Goal: Register for event/course

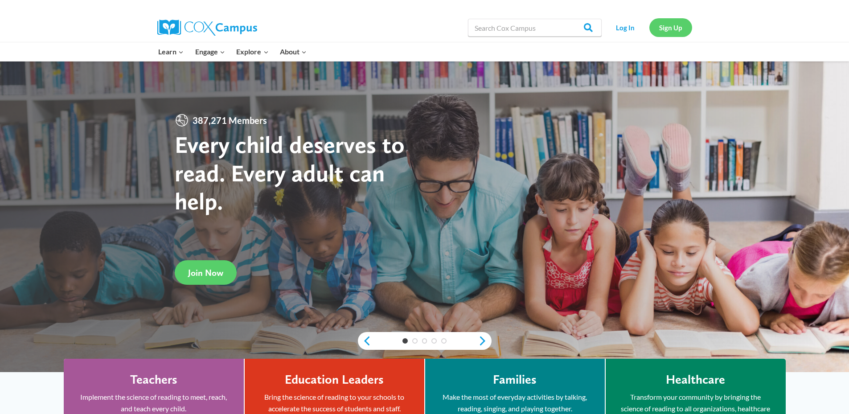
click at [670, 25] on link "Sign Up" at bounding box center [670, 27] width 43 height 18
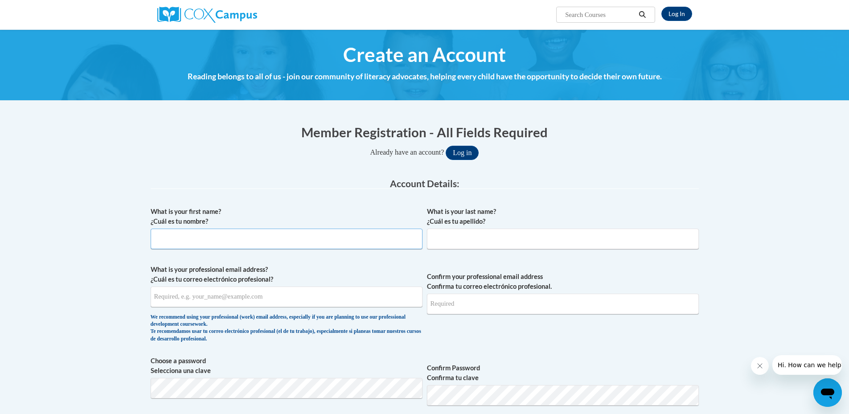
click at [233, 244] on input "What is your first name? ¿Cuál es tu nombre?" at bounding box center [287, 239] width 272 height 21
type input "Y"
type input "Ryeisha"
type input "Morris"
click at [274, 299] on input "What is your professional email address? ¿Cuál es tu correo electrónico profesi…" at bounding box center [287, 297] width 272 height 21
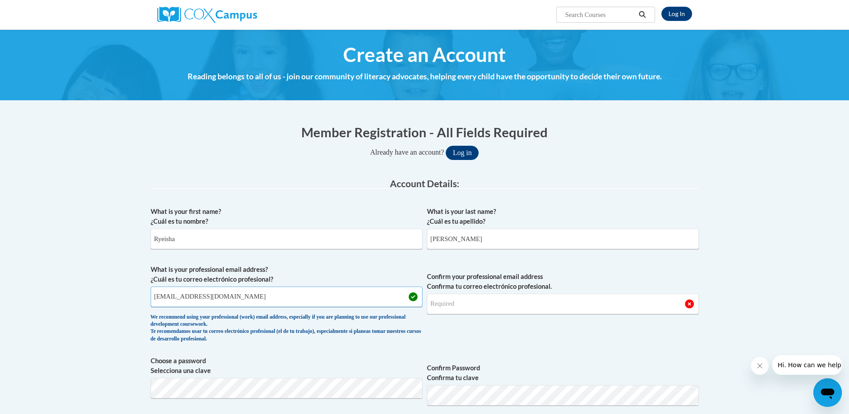
type input "morrisryeisha@gmail.com"
click at [504, 311] on input "Confirm your professional email address Confirma tu correo electrónico profesio…" at bounding box center [563, 304] width 272 height 21
type input "morrisryeisha@gmail.com"
click at [560, 357] on span "Confirm Password Confirma tu clave" at bounding box center [563, 384] width 272 height 57
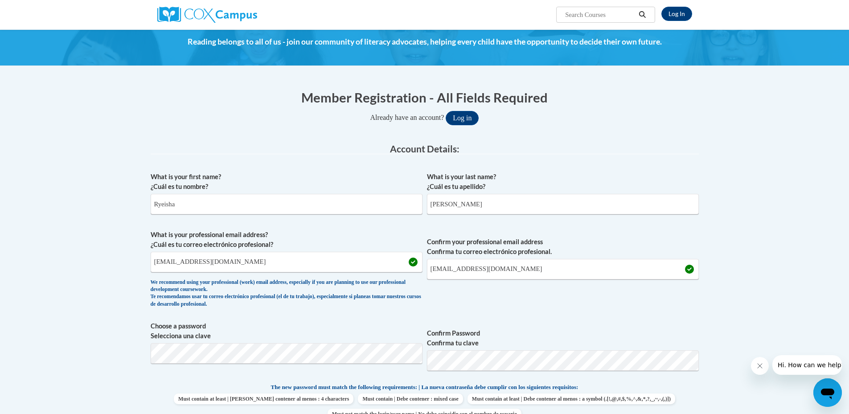
scroll to position [89, 0]
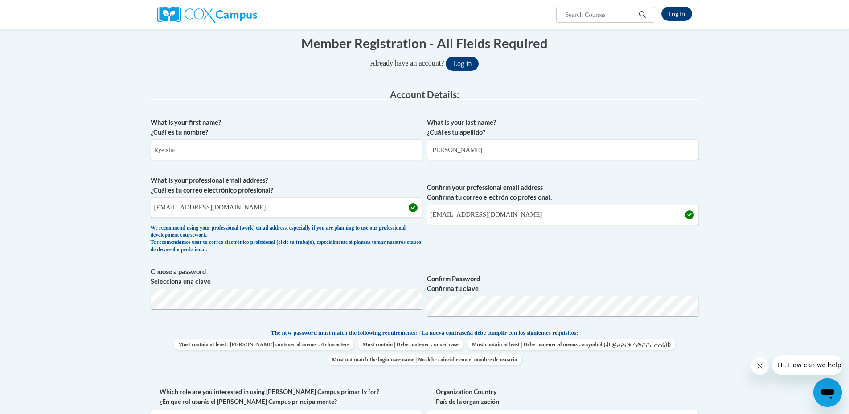
click at [495, 255] on span "Confirm your professional email address Confirma tu correo electrónico profesio…" at bounding box center [563, 217] width 272 height 82
click at [728, 214] on body "Log In Search Search... Create an Account Reading belongs to all of us - join o…" at bounding box center [424, 421] width 849 height 1021
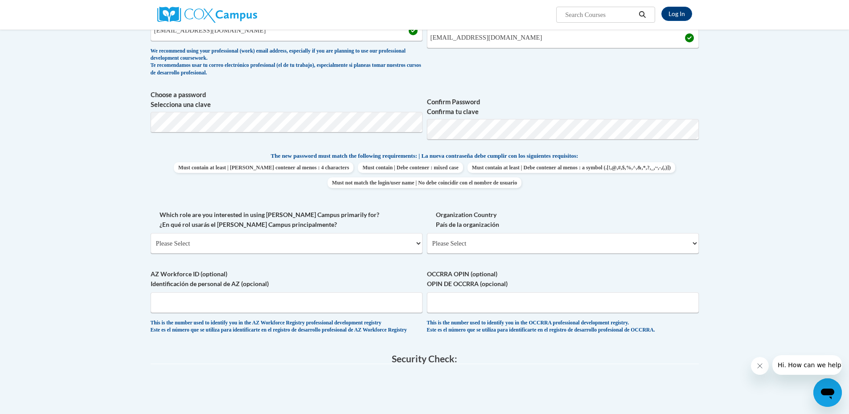
scroll to position [267, 0]
click at [257, 243] on select "Please Select College/University | Colegio/Universidad Community/Nonprofit Part…" at bounding box center [287, 242] width 272 height 21
select select "fbf2d438-af2f-41f8-98f1-81c410e29de3"
click at [151, 232] on select "Please Select College/University | Colegio/Universidad Community/Nonprofit Part…" at bounding box center [287, 242] width 272 height 21
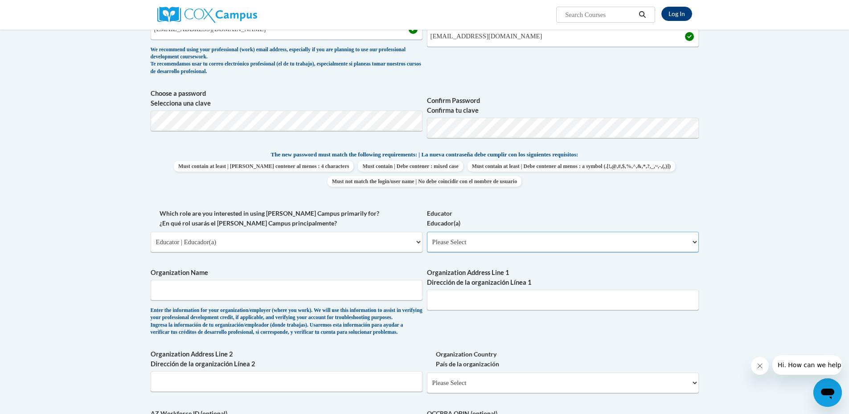
click at [448, 243] on select "Please Select Early Learning/Daycare Teacher/Family Home Care Provider | Maestr…" at bounding box center [563, 242] width 272 height 21
select select "5e2af403-4f2c-4e49-a02f-103e55d7b75b"
click at [427, 232] on select "Please Select Early Learning/Daycare Teacher/Family Home Care Provider | Maestr…" at bounding box center [563, 242] width 272 height 21
click at [373, 263] on div "What is your first name? ¿Cuál es tu nombre? Ryeisha What is your last name? ¿C…" at bounding box center [425, 208] width 548 height 547
click at [288, 283] on input "Organization Name" at bounding box center [287, 290] width 272 height 21
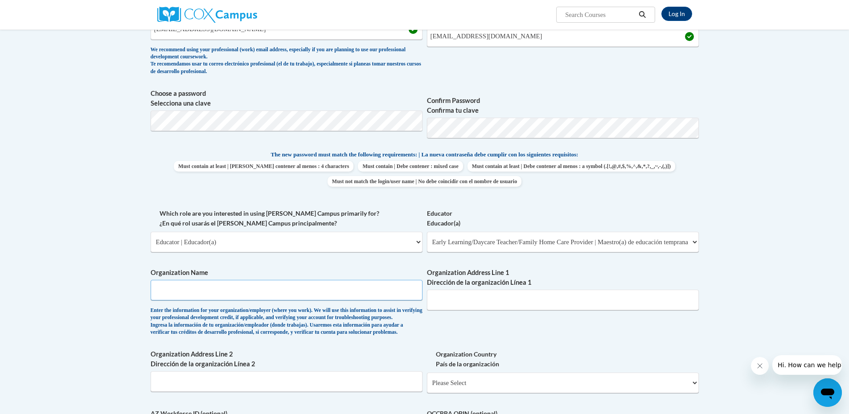
type input "Just A Kid Learning Academy II LLC"
type input "700 North Cleveland Street"
click at [511, 333] on div "What is your first name? ¿Cuál es tu nombre? Ryeisha What is your last name? ¿C…" at bounding box center [425, 208] width 548 height 547
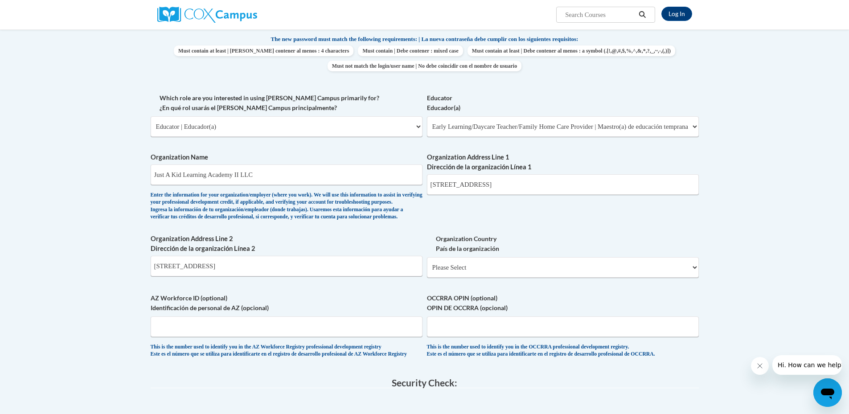
scroll to position [401, 0]
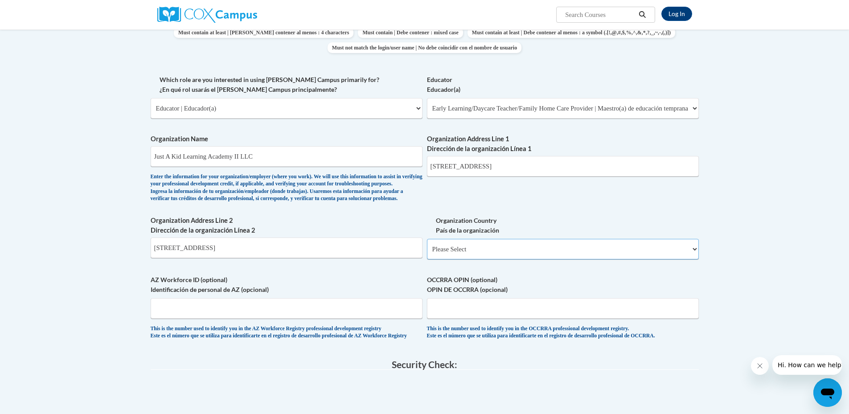
click at [482, 259] on select "Please Select United States | Estados Unidos Outside of the United States | Fue…" at bounding box center [563, 249] width 272 height 21
select select "ad49bcad-a171-4b2e-b99c-48b446064914"
click at [427, 254] on select "Please Select United States | Estados Unidos Outside of the United States | Fue…" at bounding box center [563, 249] width 272 height 21
select select
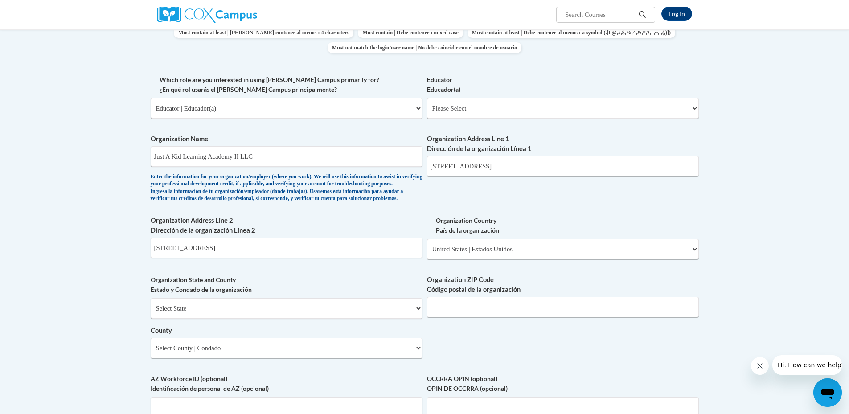
click at [476, 285] on div "What is your first name? ¿Cuál es tu nombre? Ryeisha What is your last name? ¿C…" at bounding box center [425, 124] width 548 height 646
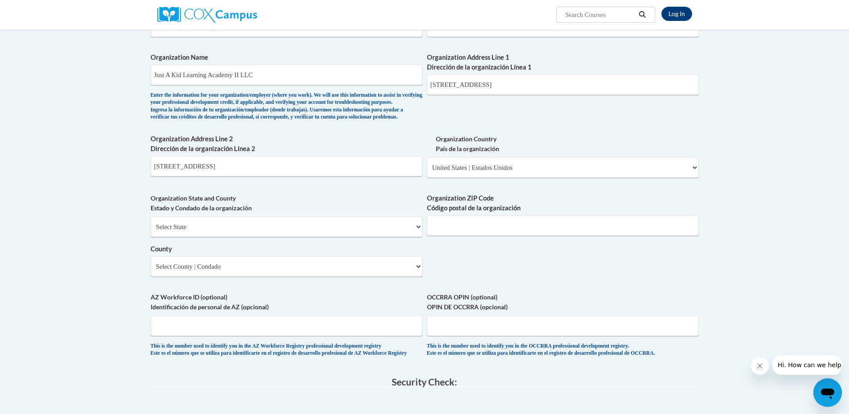
scroll to position [490, 0]
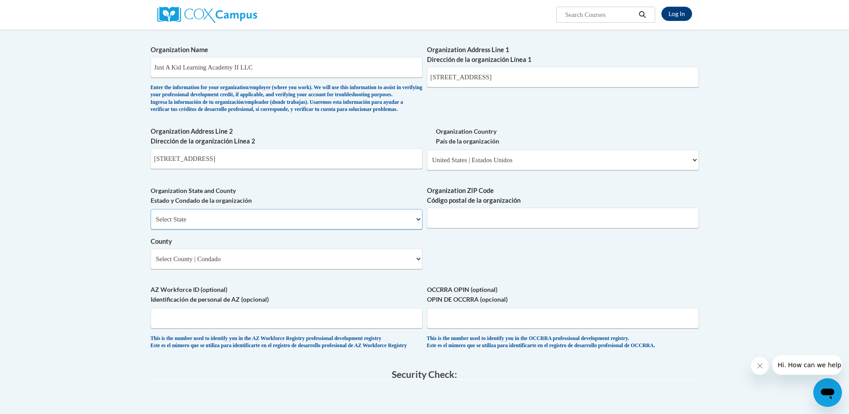
click at [185, 230] on select "Select State Alabama Alaska Arizona Arkansas California Colorado Connecticut De…" at bounding box center [287, 219] width 272 height 21
select select "Georgia"
click at [151, 223] on select "Select State Alabama Alaska Arizona Arkansas California Colorado Connecticut De…" at bounding box center [287, 219] width 272 height 21
click at [477, 279] on div "What is your first name? ¿Cuál es tu nombre? Ryeisha What is your last name? ¿C…" at bounding box center [425, 35] width 548 height 646
click at [481, 228] on input "Organization ZIP Code Código postal de la organización" at bounding box center [563, 218] width 272 height 21
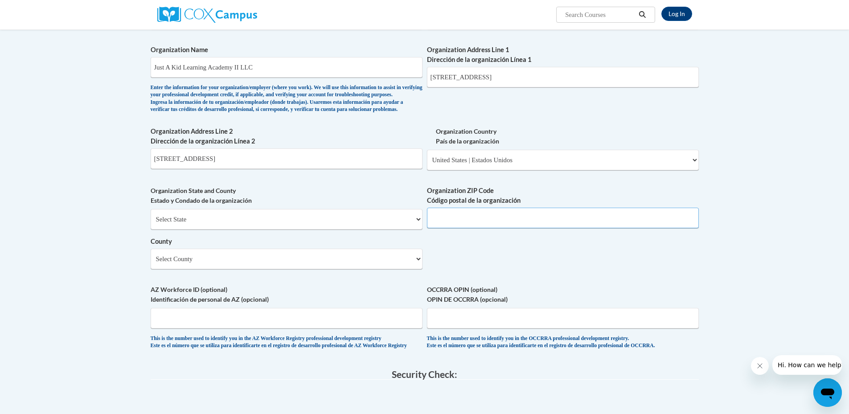
type input "31701"
select select "Dougherty"
click at [449, 235] on div "Organization ZIP Code Código postal de la organización 31701" at bounding box center [563, 210] width 272 height 49
click at [272, 299] on div "What is your first name? ¿Cuál es tu nombre? Ryeisha What is your last name? ¿C…" at bounding box center [425, 35] width 548 height 646
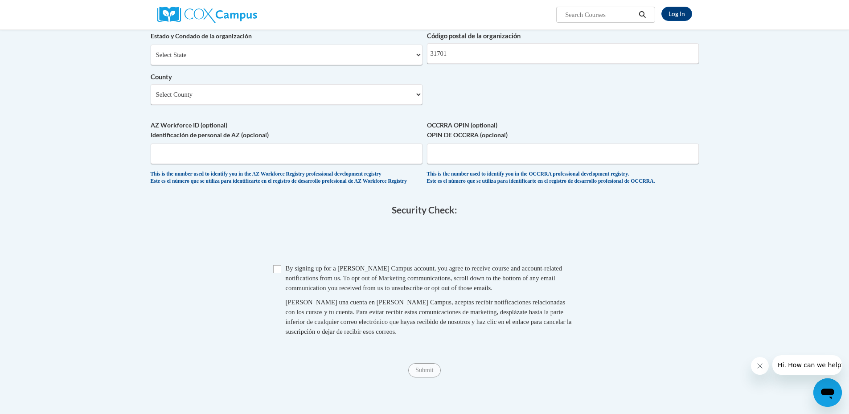
scroll to position [669, 0]
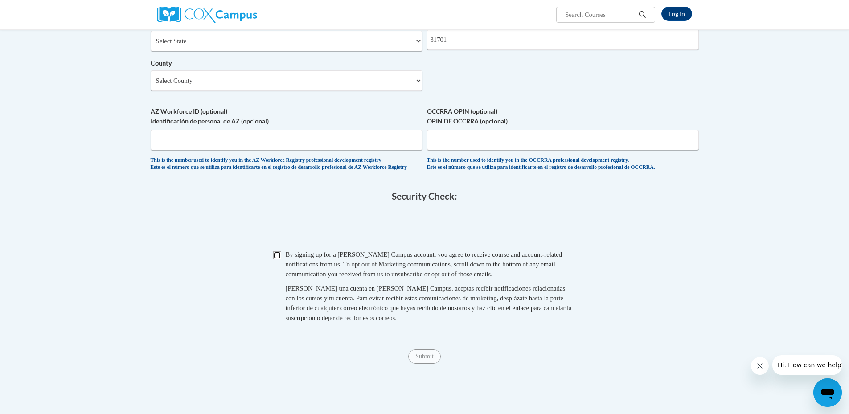
click at [280, 259] on input "Checkbox" at bounding box center [277, 255] width 8 height 8
checkbox input "true"
click at [426, 364] on input "Submit" at bounding box center [424, 356] width 32 height 14
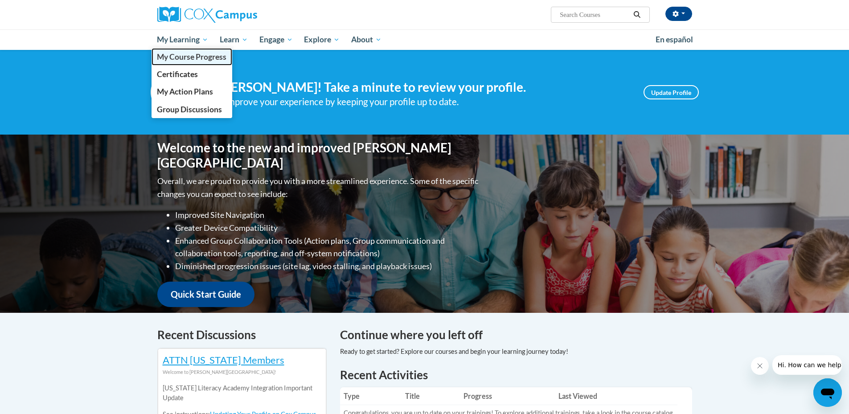
click at [183, 58] on span "My Course Progress" at bounding box center [192, 56] width 70 height 9
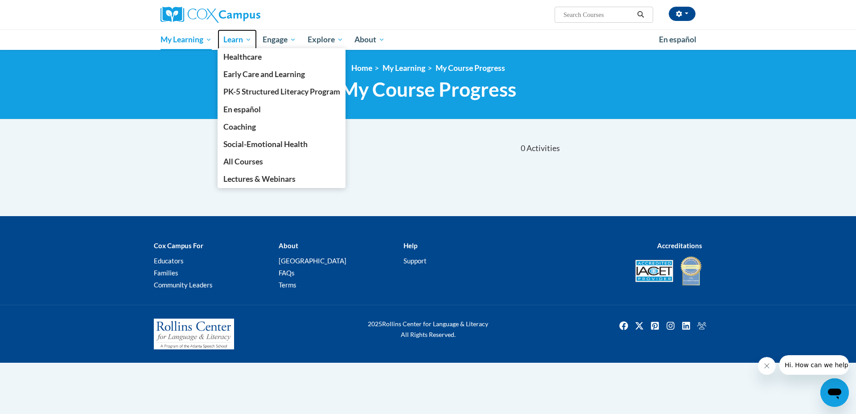
click at [231, 40] on span "Learn" at bounding box center [237, 39] width 28 height 11
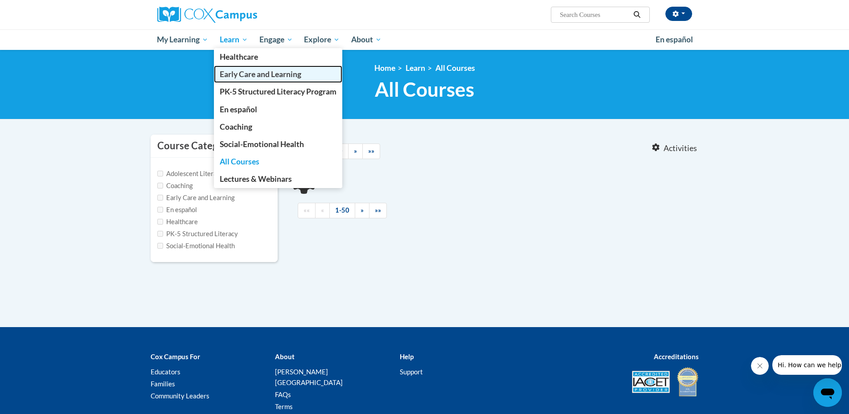
click at [253, 77] on span "Early Care and Learning" at bounding box center [261, 74] width 82 height 9
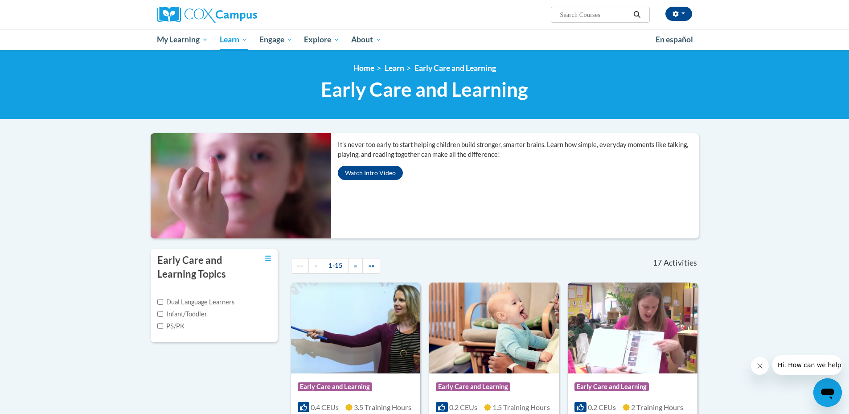
click at [201, 314] on label "Infant/Toddler" at bounding box center [182, 314] width 50 height 10
click at [163, 314] on input "Infant/Toddler" at bounding box center [160, 314] width 6 height 6
checkbox input "true"
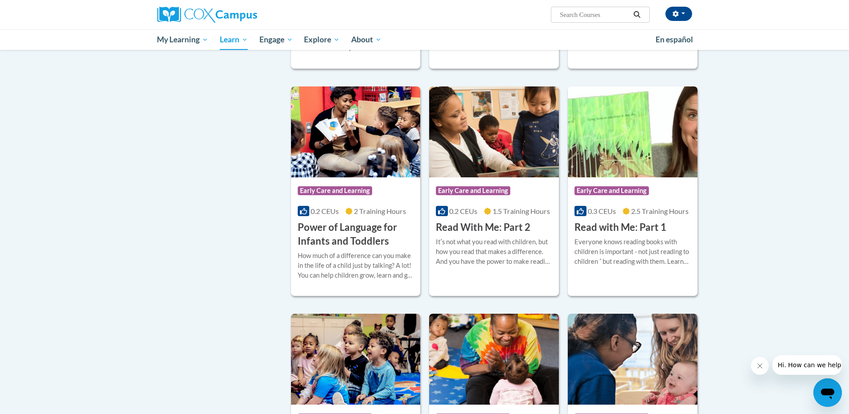
scroll to position [446, 0]
click at [366, 257] on div "How much of a difference can you make in the life of a child just by talking? A…" at bounding box center [356, 265] width 116 height 29
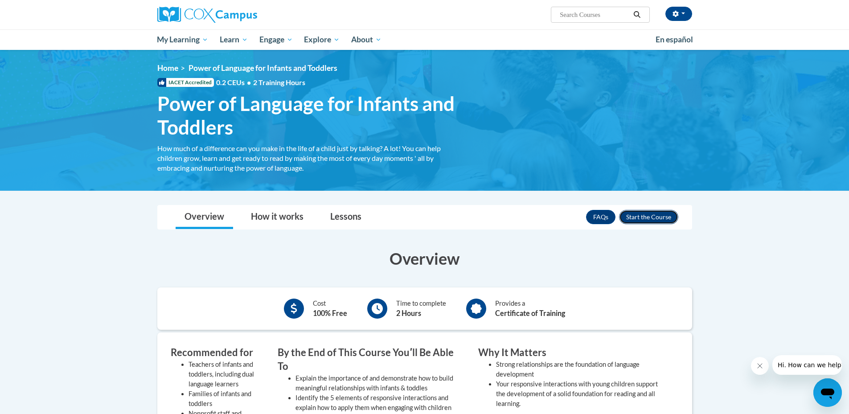
click at [647, 219] on button "Enroll" at bounding box center [648, 217] width 59 height 14
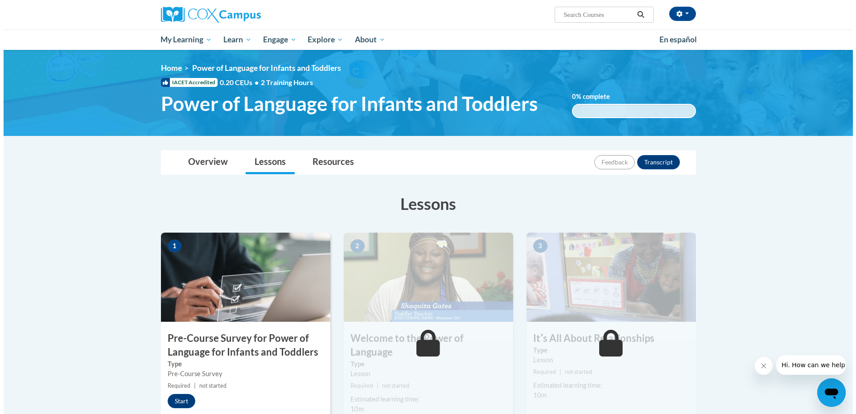
scroll to position [45, 0]
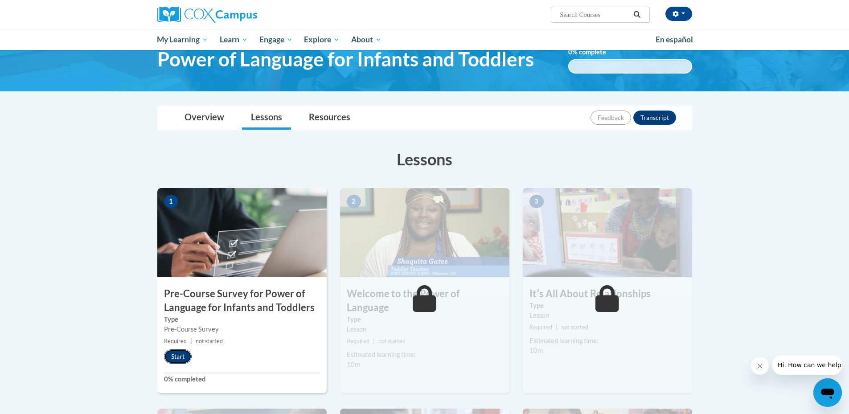
click at [175, 356] on button "Start" at bounding box center [178, 356] width 28 height 14
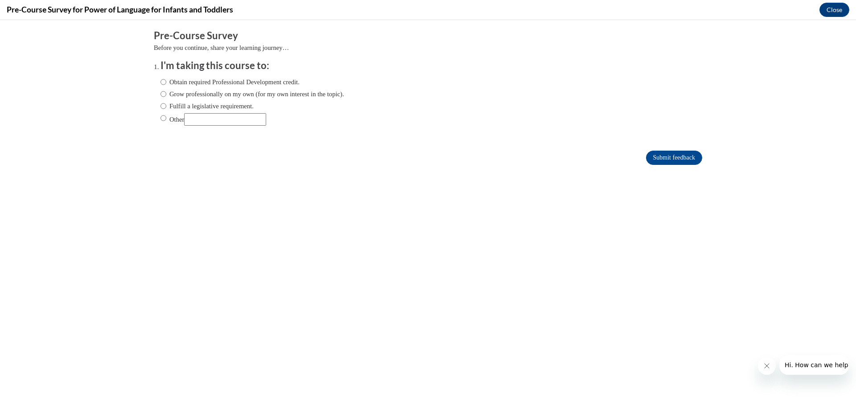
scroll to position [0, 0]
click at [185, 97] on label "Grow professionally on my own (for my own interest in the topic)." at bounding box center [252, 94] width 184 height 10
click at [166, 97] on input "Grow professionally on my own (for my own interest in the topic)." at bounding box center [163, 94] width 6 height 10
radio input "true"
click at [665, 158] on input "Submit feedback" at bounding box center [674, 158] width 56 height 14
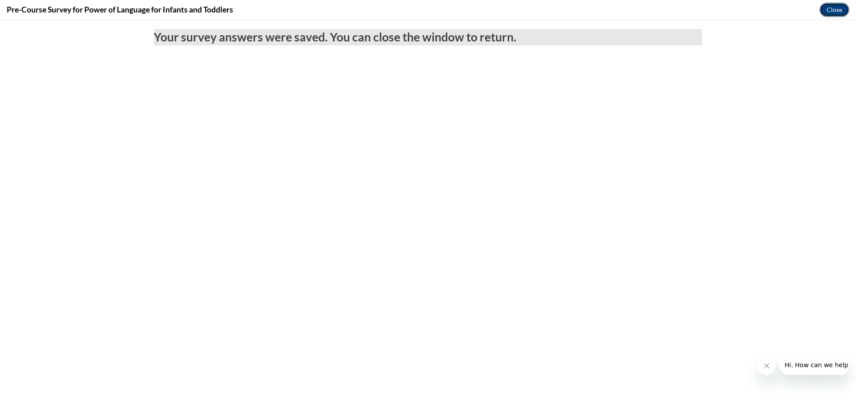
click at [830, 13] on button "Close" at bounding box center [834, 10] width 30 height 14
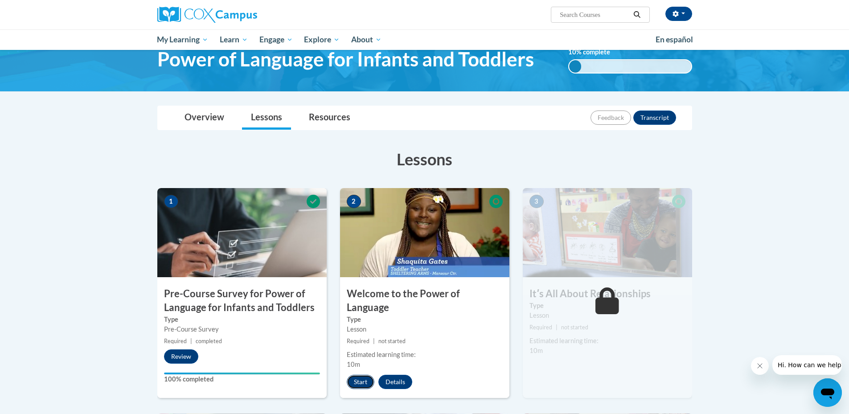
click at [363, 375] on button "Start" at bounding box center [361, 382] width 28 height 14
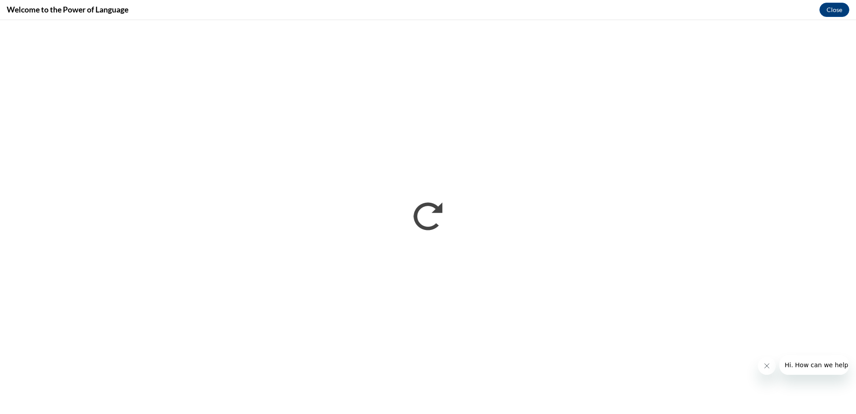
click at [766, 367] on icon "Close message from company" at bounding box center [766, 365] width 7 height 7
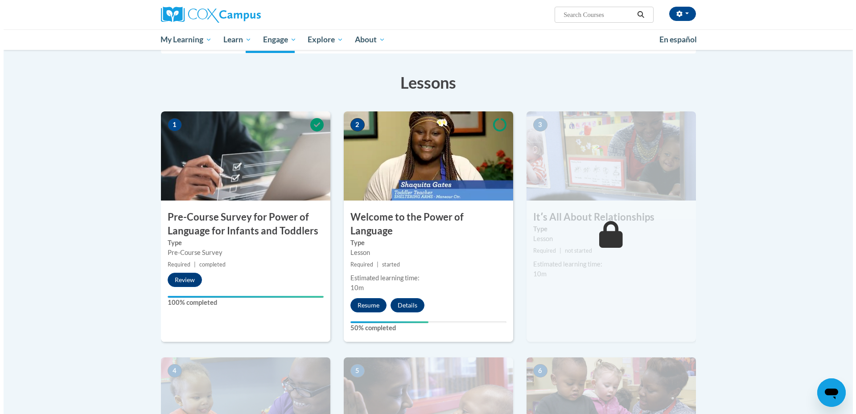
scroll to position [134, 0]
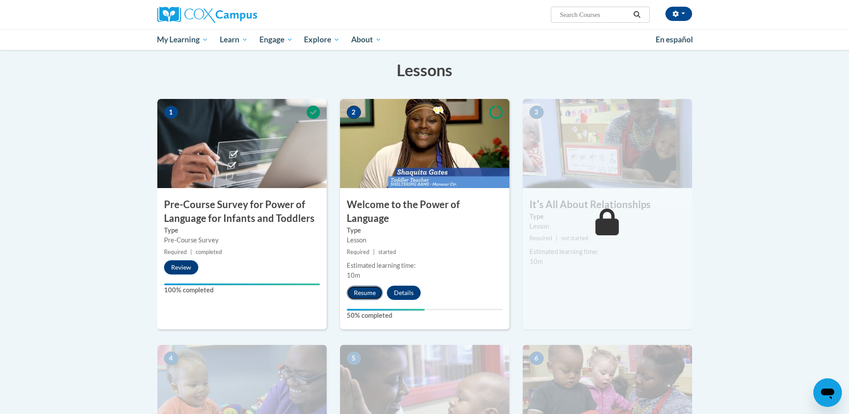
click at [366, 286] on button "Resume" at bounding box center [365, 293] width 36 height 14
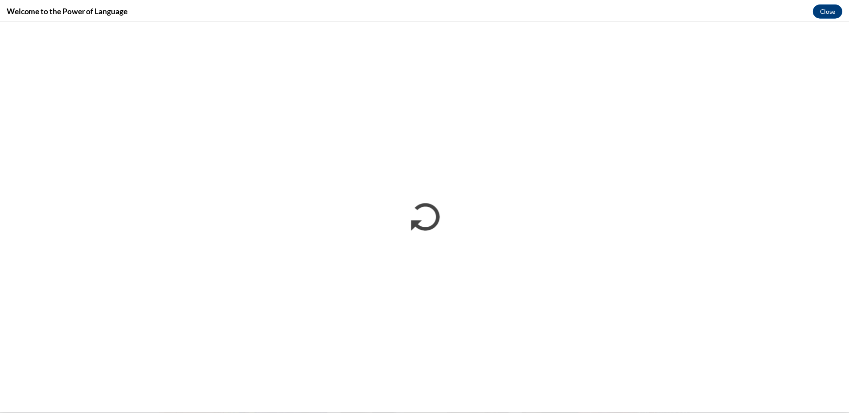
scroll to position [0, 0]
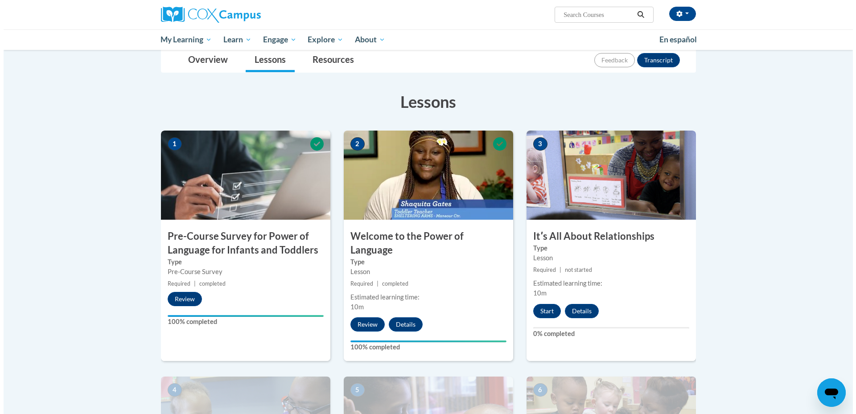
scroll to position [134, 0]
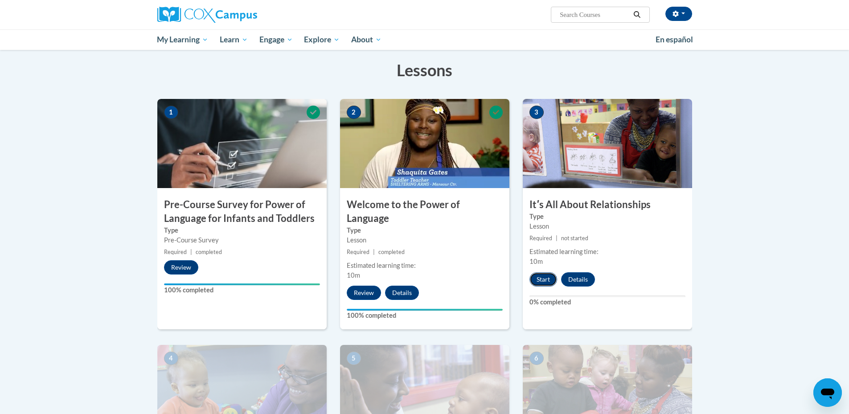
click at [542, 276] on button "Start" at bounding box center [544, 279] width 28 height 14
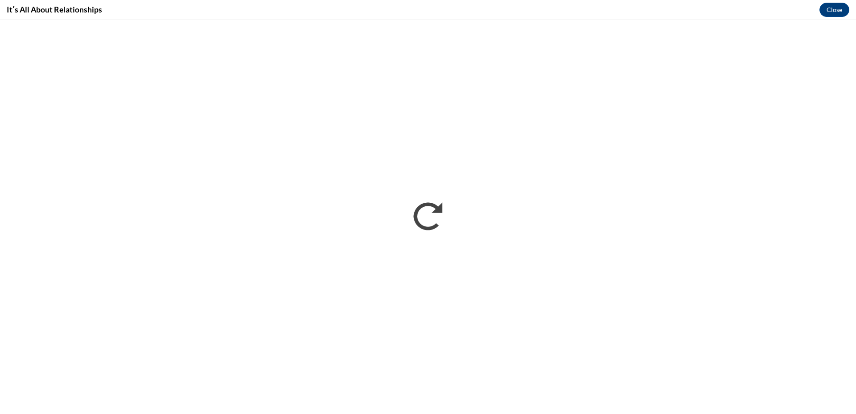
scroll to position [0, 0]
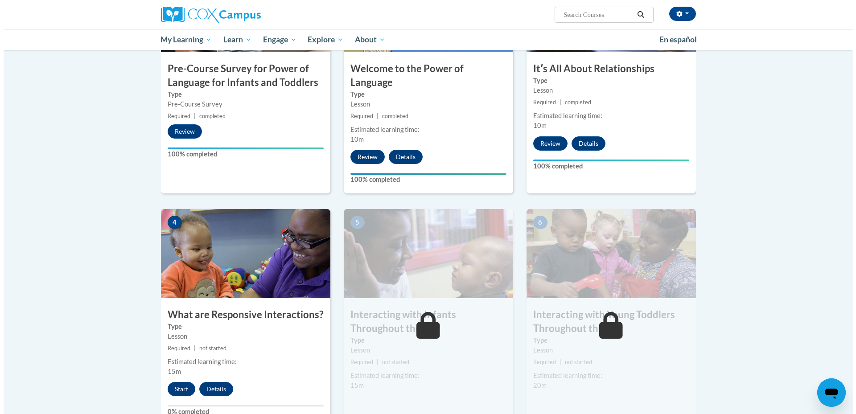
scroll to position [295, 0]
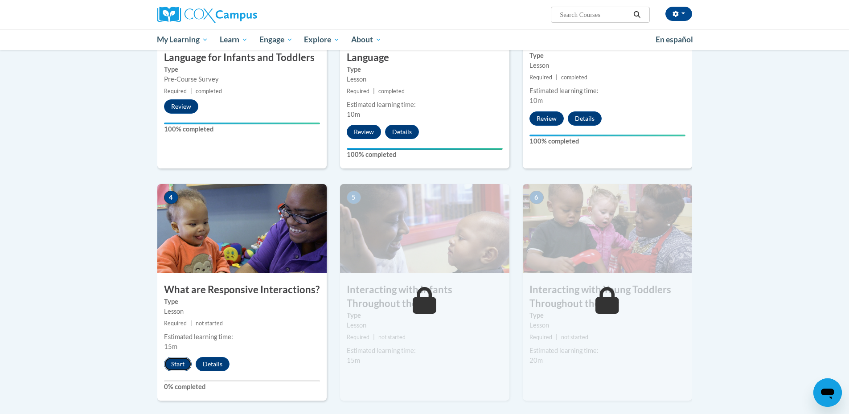
click at [165, 357] on button "Start" at bounding box center [178, 364] width 28 height 14
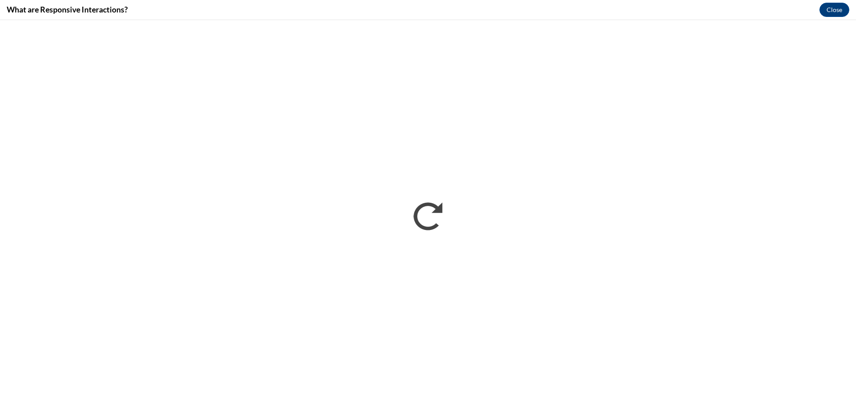
scroll to position [0, 0]
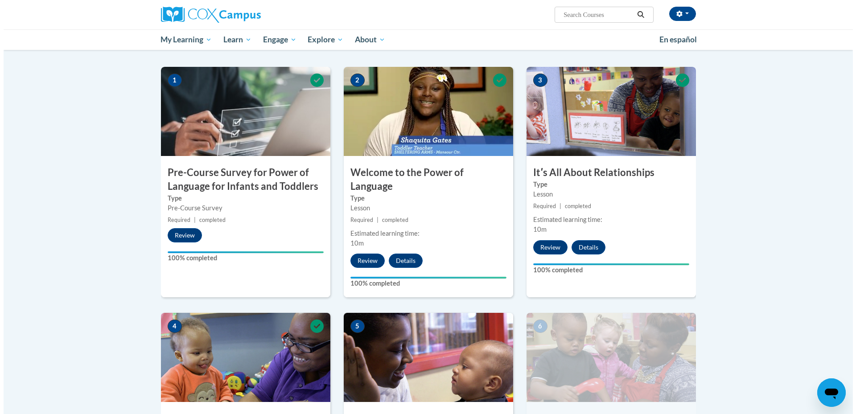
scroll to position [312, 0]
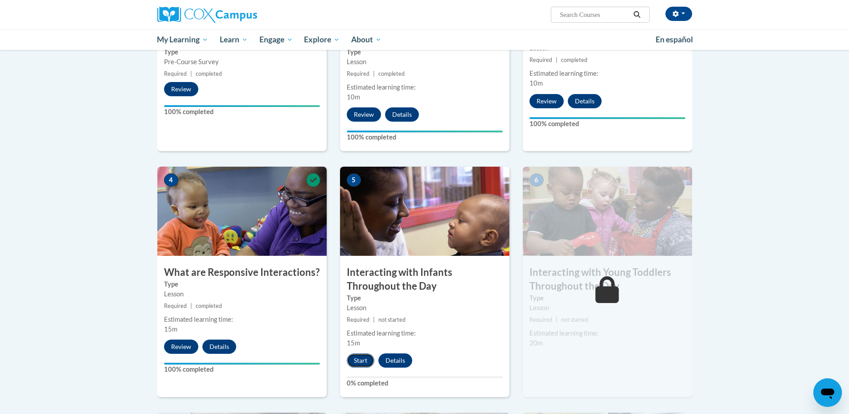
click at [361, 353] on button "Start" at bounding box center [361, 360] width 28 height 14
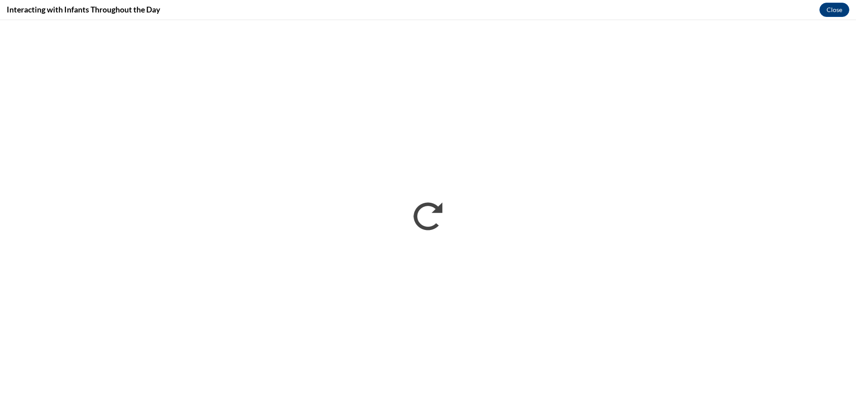
scroll to position [0, 0]
